Goal: Task Accomplishment & Management: Use online tool/utility

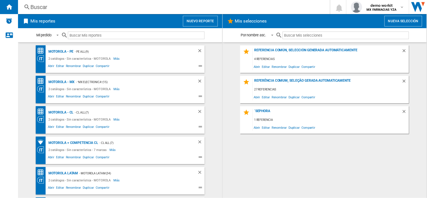
click at [199, 22] on button "Nuevo reporte" at bounding box center [200, 21] width 35 height 11
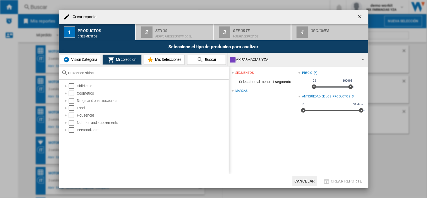
drag, startPoint x: 353, startPoint y: 14, endPoint x: 359, endPoint y: 15, distance: 5.8
click at [357, 14] on div "Crear reporte" at bounding box center [214, 17] width 310 height 14
click at [360, 15] on ng-md-icon "getI18NText('BUTTONS.CLOSE_DIALOG')" at bounding box center [360, 17] width 7 height 7
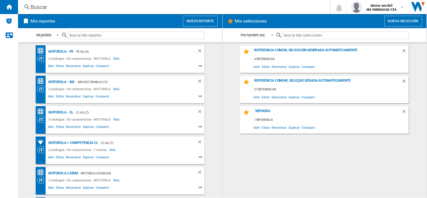
click at [368, 14] on div "Mis selecciones Nueva selección" at bounding box center [325, 21] width 205 height 14
click at [380, 6] on span "demo workit" at bounding box center [382, 6] width 30 height 6
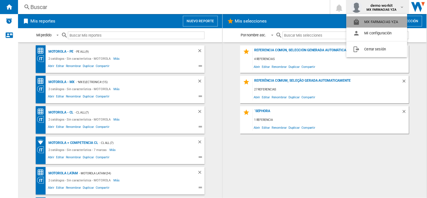
click at [389, 20] on button "MX FARMACIAS YZA" at bounding box center [377, 21] width 61 height 11
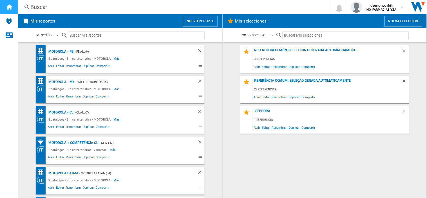
click at [7, 5] on ng-md-icon "Inicio" at bounding box center [9, 6] width 7 height 7
click at [381, 5] on span "demo workit" at bounding box center [382, 6] width 30 height 6
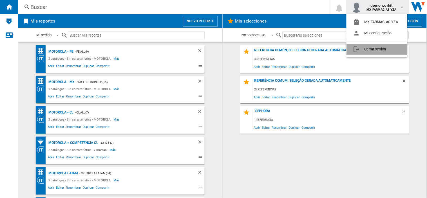
click at [377, 45] on button "Cerrar sesión" at bounding box center [377, 49] width 61 height 11
